Goal: Task Accomplishment & Management: Use online tool/utility

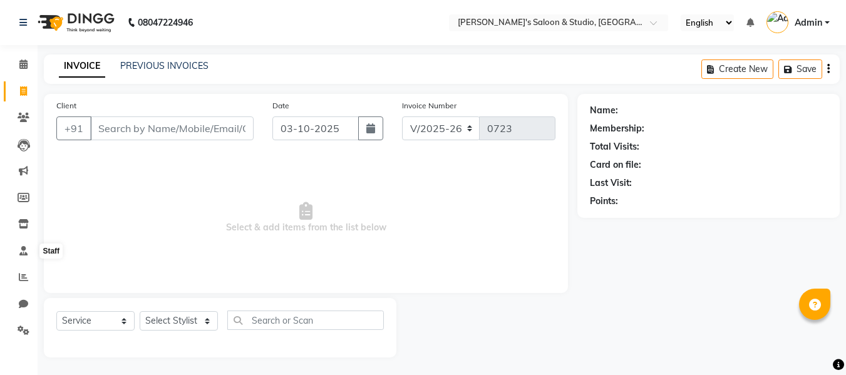
select select "7536"
select select "service"
click at [26, 280] on icon at bounding box center [23, 277] width 9 height 9
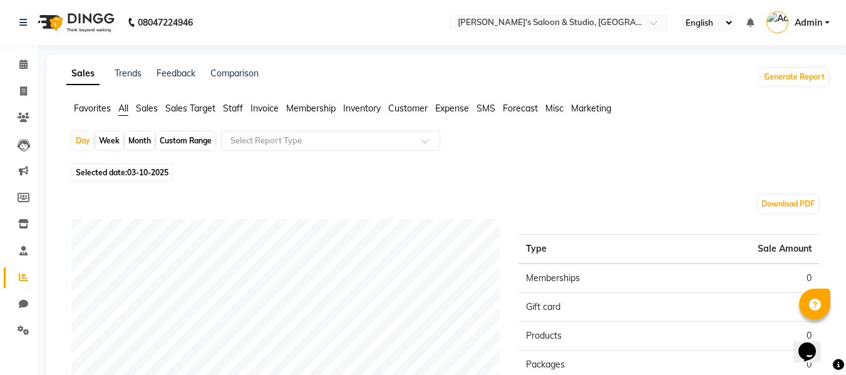
click at [98, 138] on div "Week" at bounding box center [109, 141] width 27 height 18
select select "10"
select select "2025"
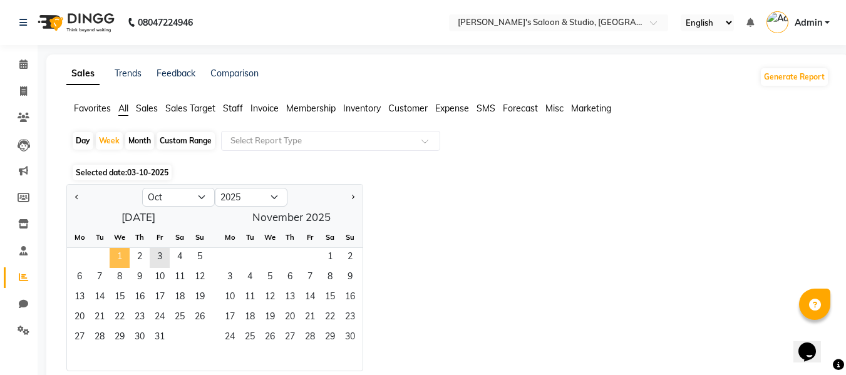
click at [117, 253] on span "1" at bounding box center [120, 258] width 20 height 20
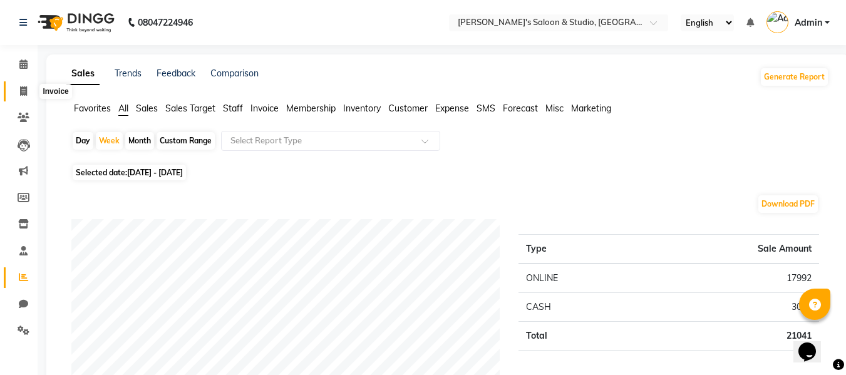
click at [26, 94] on icon at bounding box center [23, 90] width 7 height 9
select select "service"
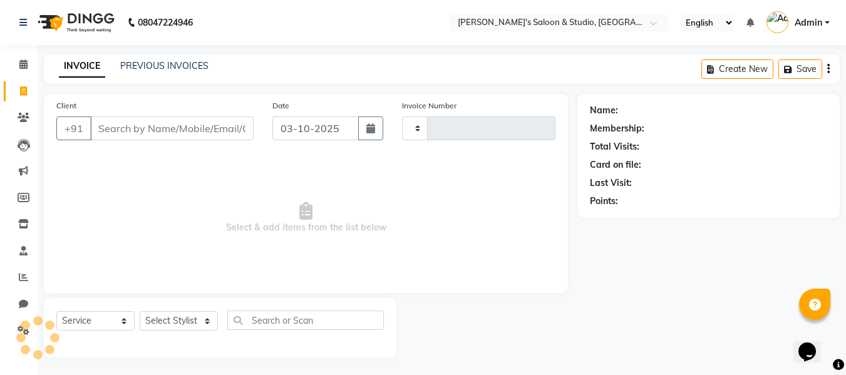
scroll to position [1, 0]
type input "0723"
select select "7536"
